Goal: Task Accomplishment & Management: Manage account settings

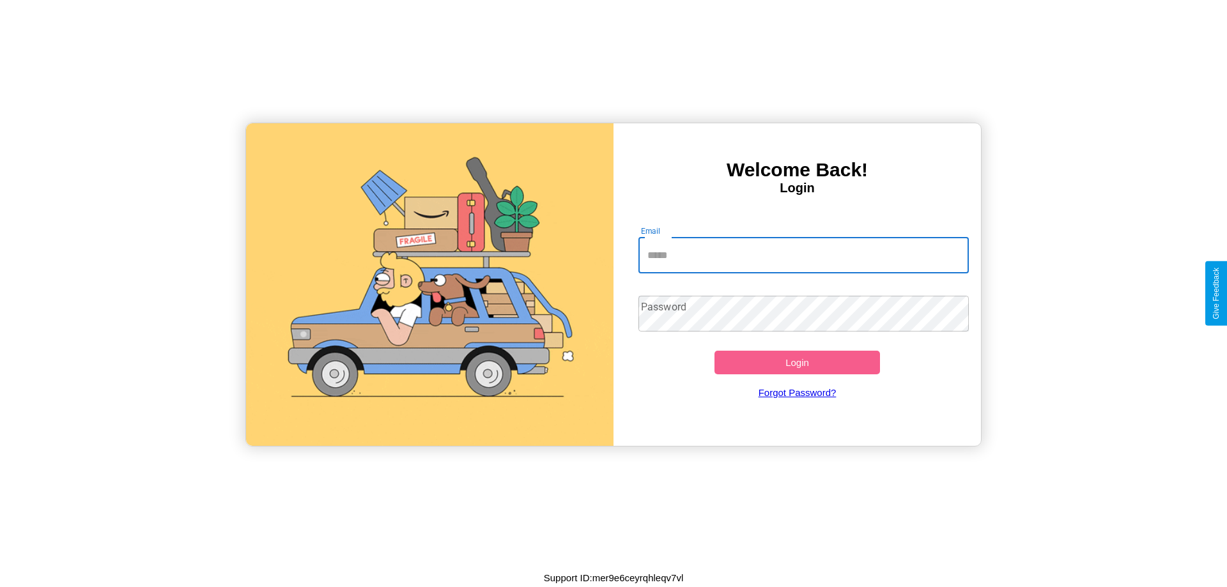
click at [803, 255] on input "Email" at bounding box center [803, 256] width 331 height 36
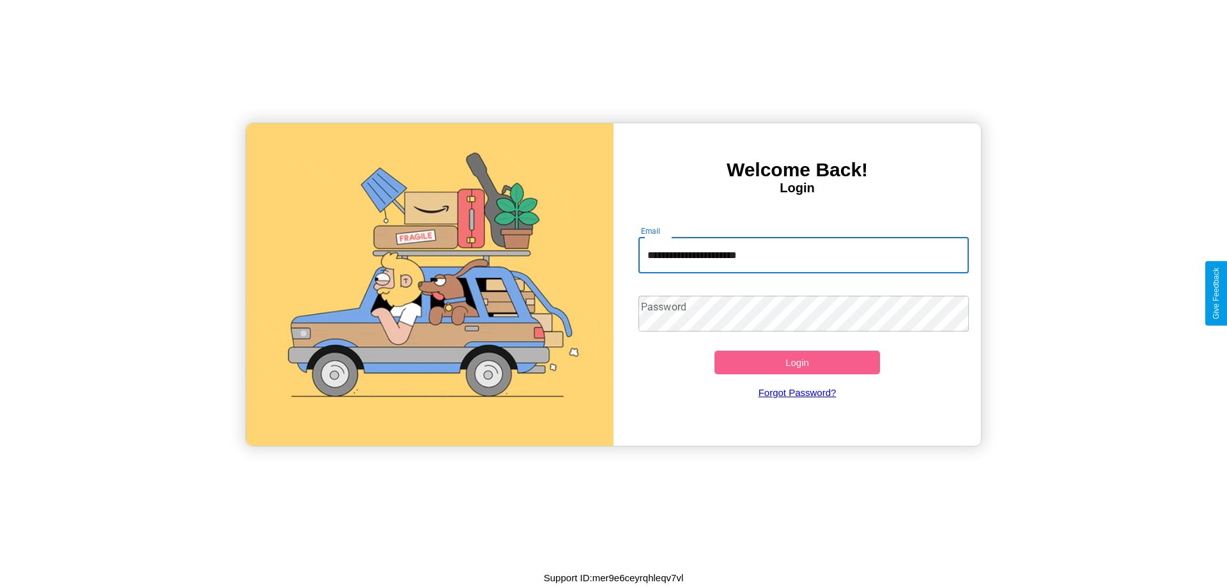
type input "**********"
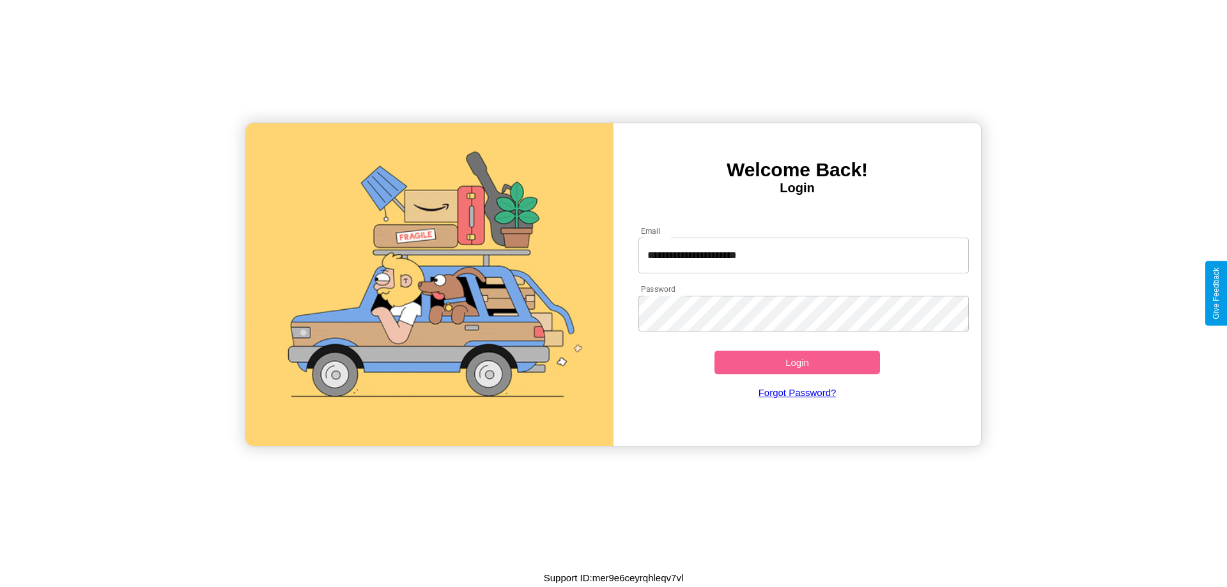
click at [797, 362] on button "Login" at bounding box center [798, 363] width 166 height 24
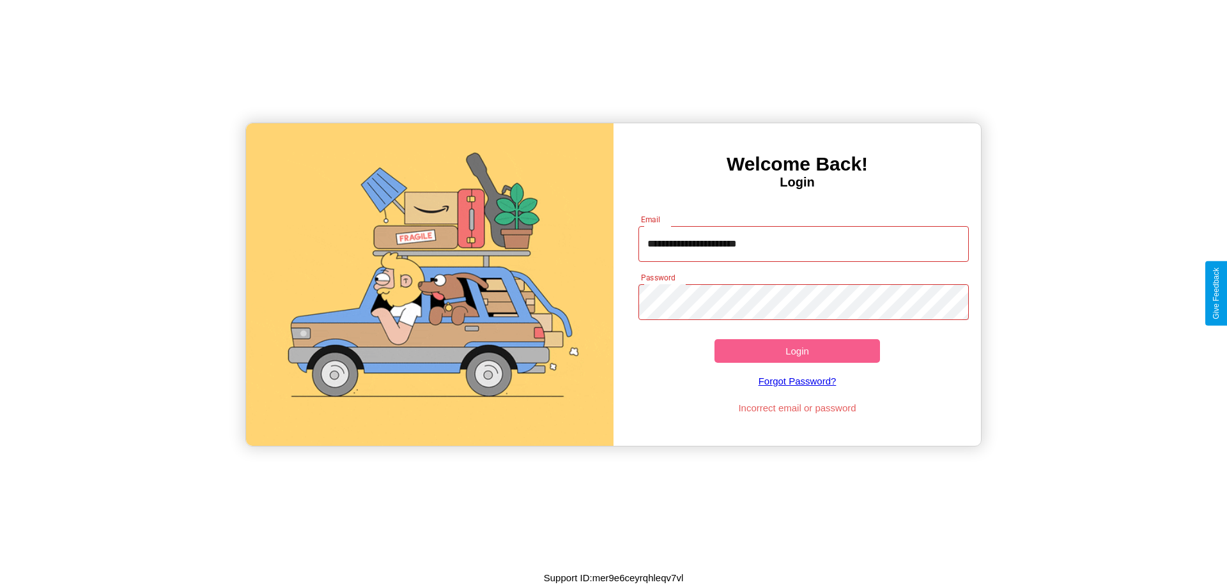
click at [797, 351] on button "Login" at bounding box center [798, 351] width 166 height 24
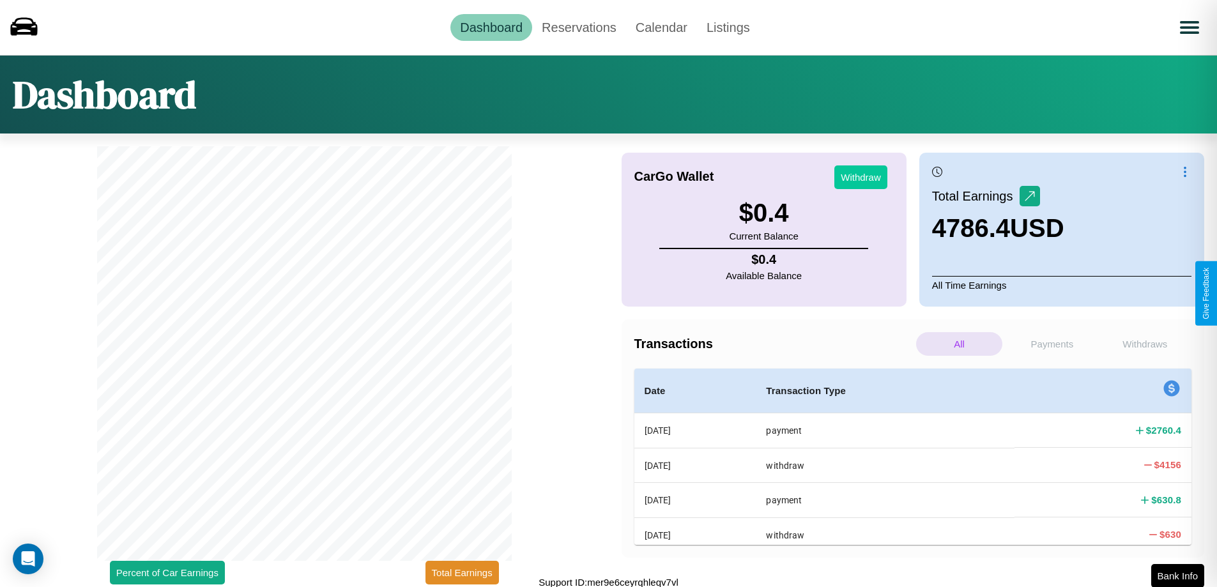
click at [861, 177] on button "Withdraw" at bounding box center [861, 178] width 53 height 24
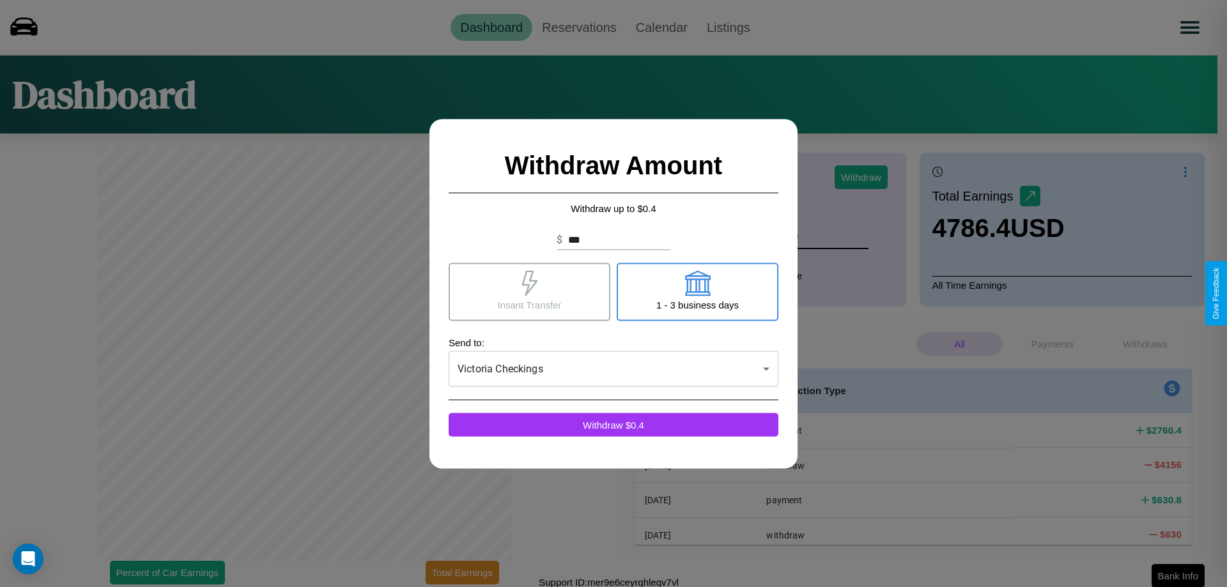
click at [529, 291] on icon at bounding box center [530, 283] width 16 height 26
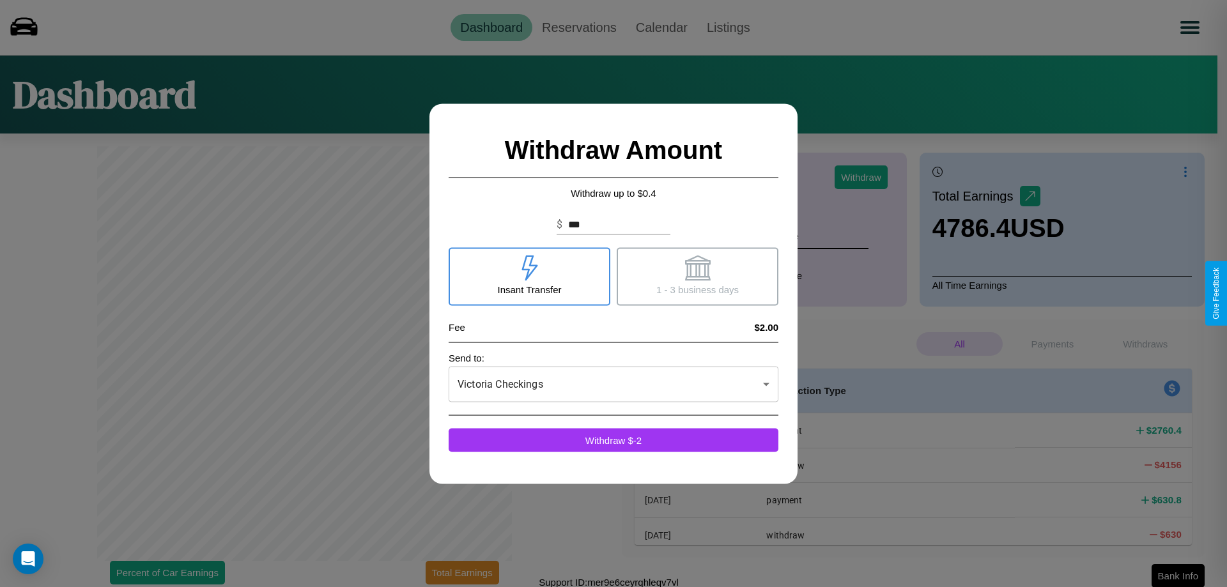
click at [697, 276] on icon at bounding box center [697, 268] width 26 height 26
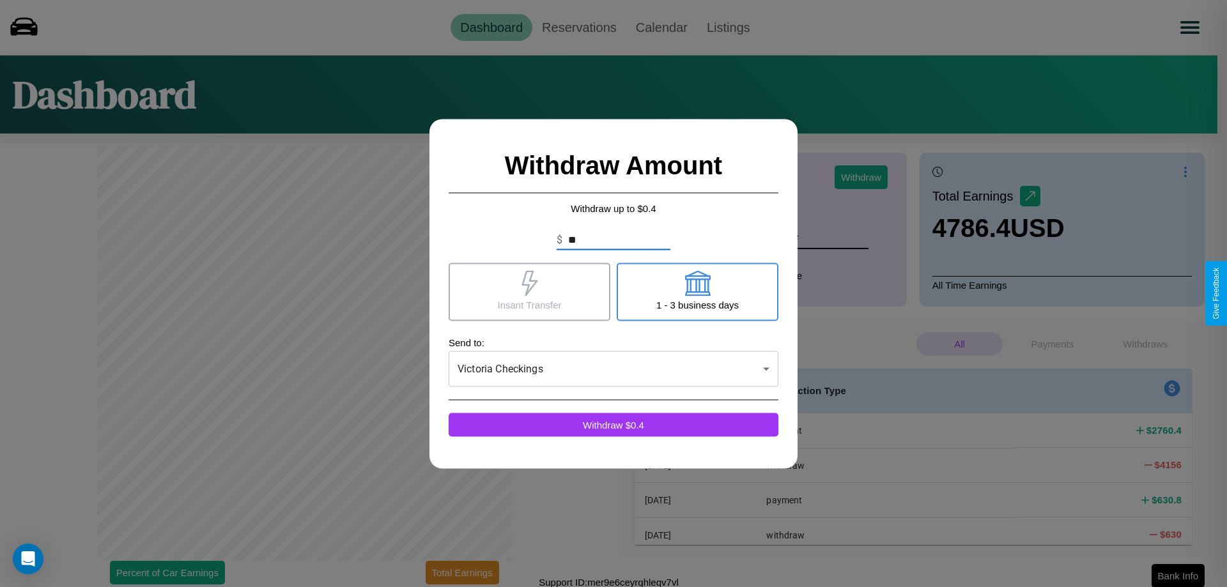
type input "*"
